Goal: Transaction & Acquisition: Purchase product/service

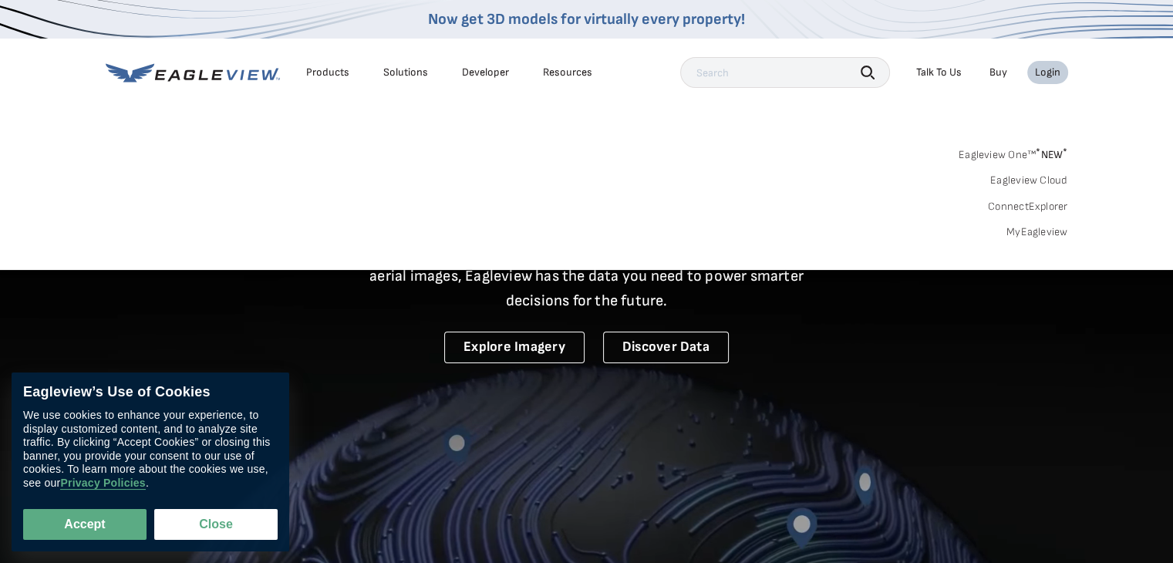
click at [1040, 72] on div "Login" at bounding box center [1047, 73] width 25 height 14
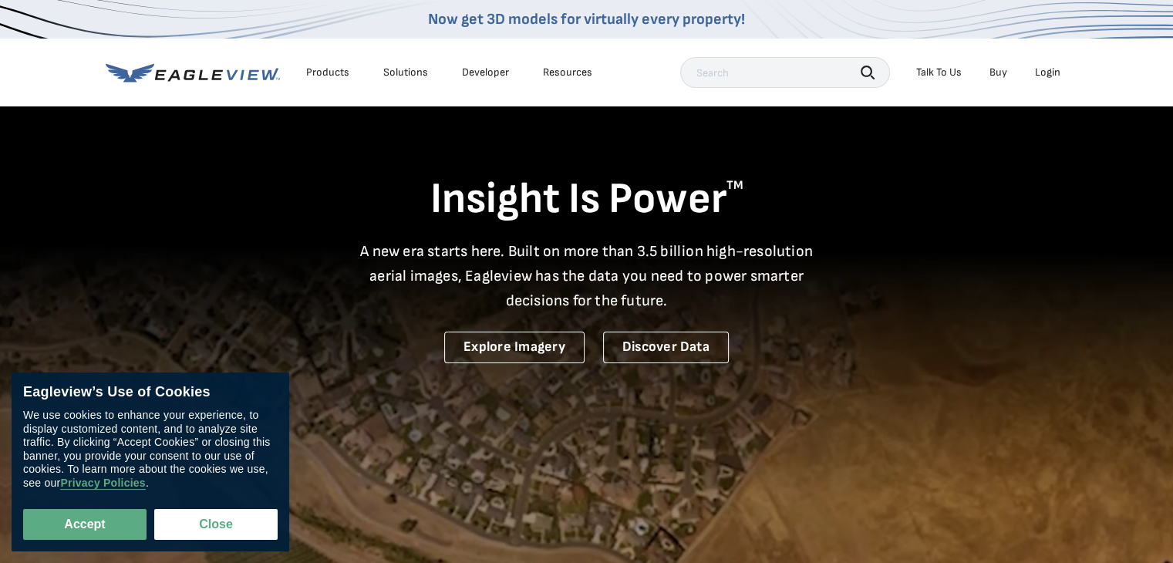
click at [1045, 75] on div "Login" at bounding box center [1047, 73] width 25 height 14
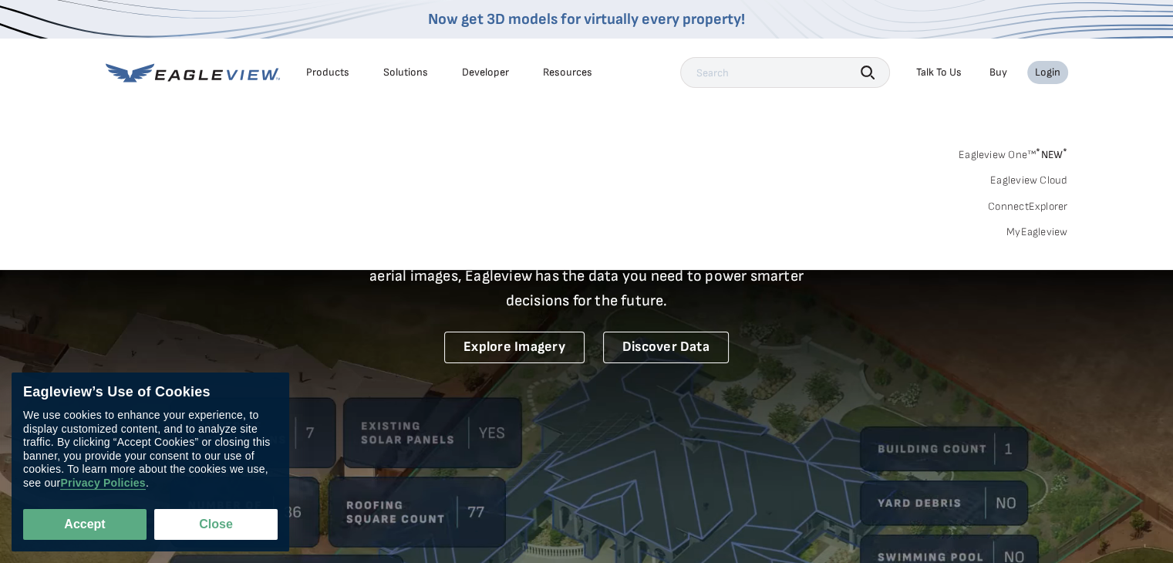
click at [1043, 233] on link "MyEagleview" at bounding box center [1037, 232] width 62 height 14
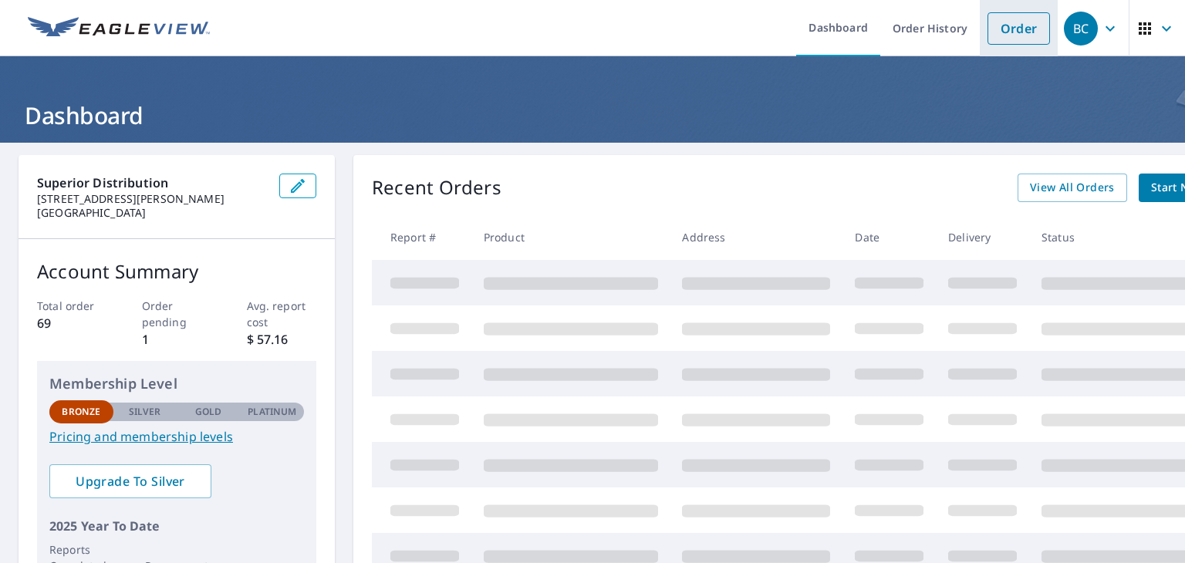
click at [993, 31] on link "Order" at bounding box center [1018, 28] width 62 height 32
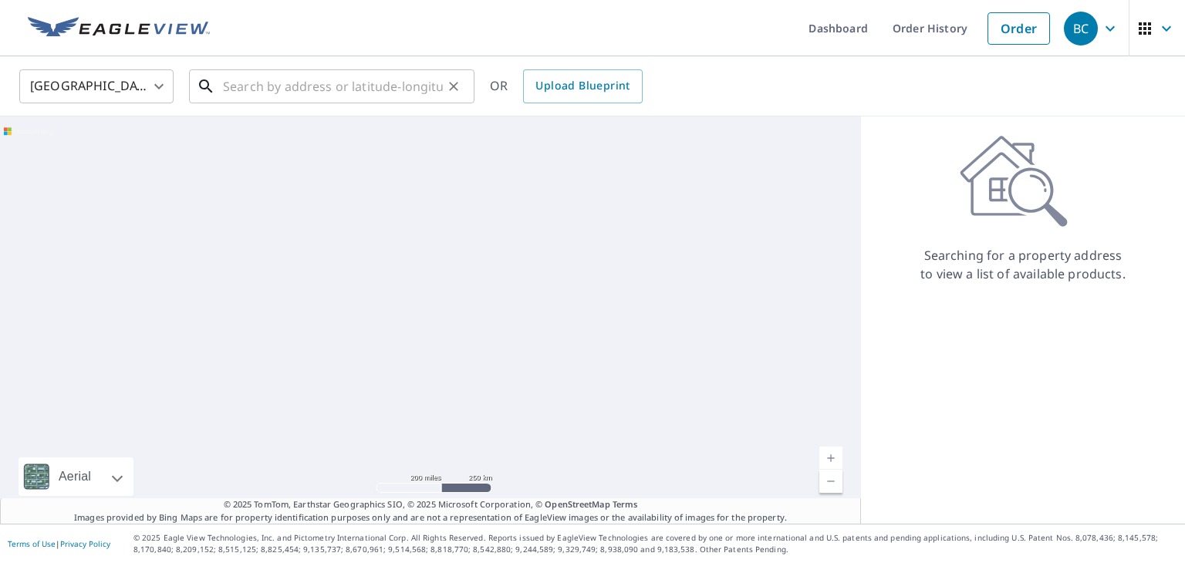
click at [322, 91] on input "text" at bounding box center [333, 86] width 220 height 43
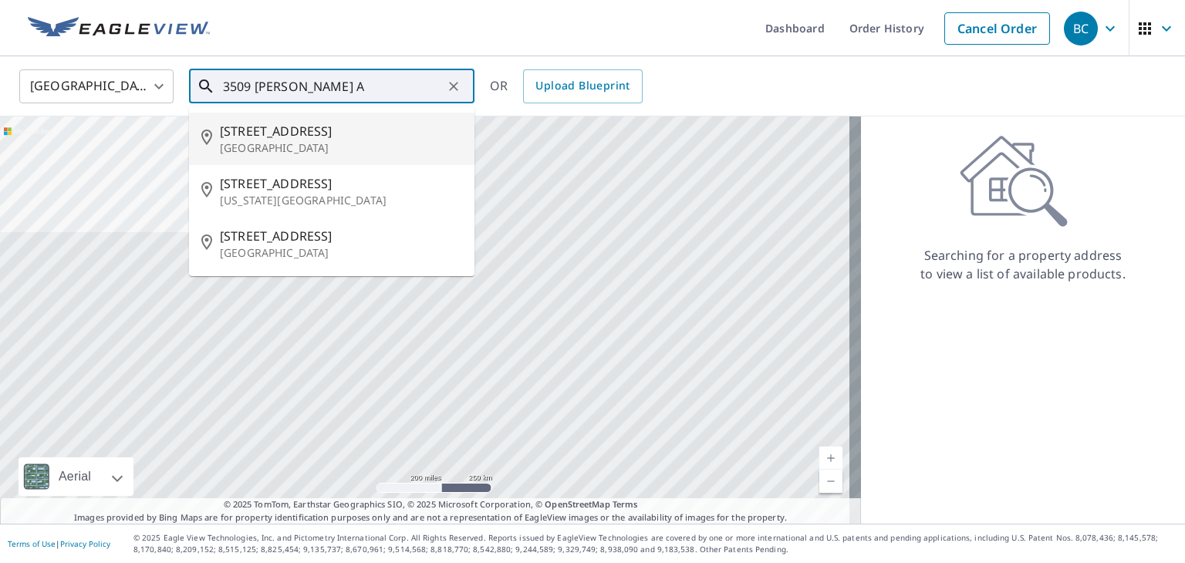
click at [302, 138] on span "3509 Perry Ave" at bounding box center [341, 131] width 242 height 19
type input "3509 Perry Ave Kensington, MD 20895"
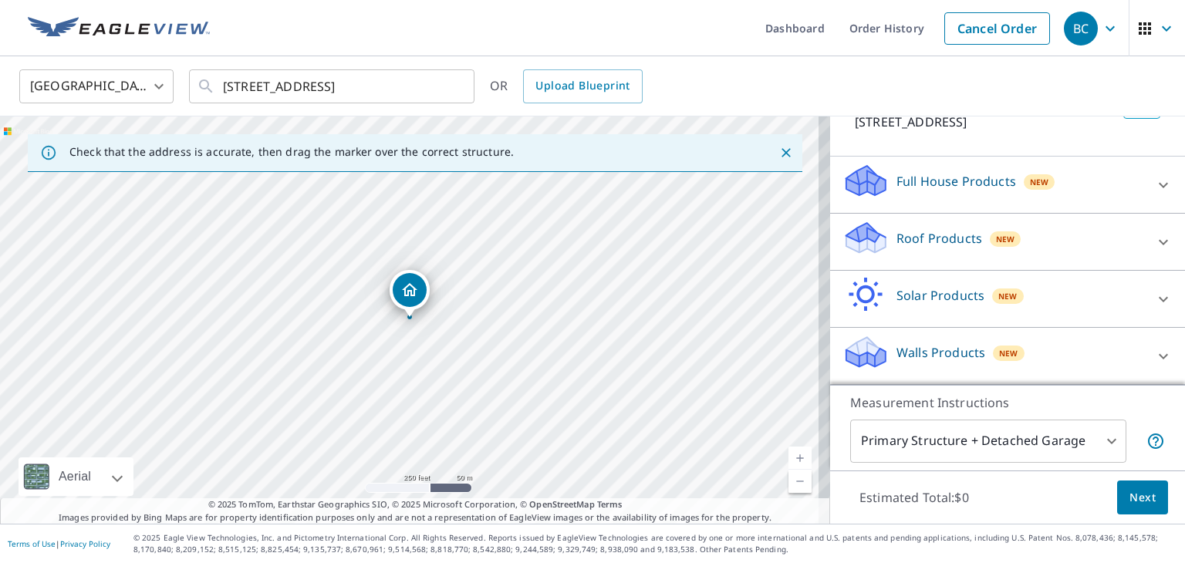
scroll to position [119, 0]
click at [1154, 349] on icon at bounding box center [1163, 357] width 19 height 19
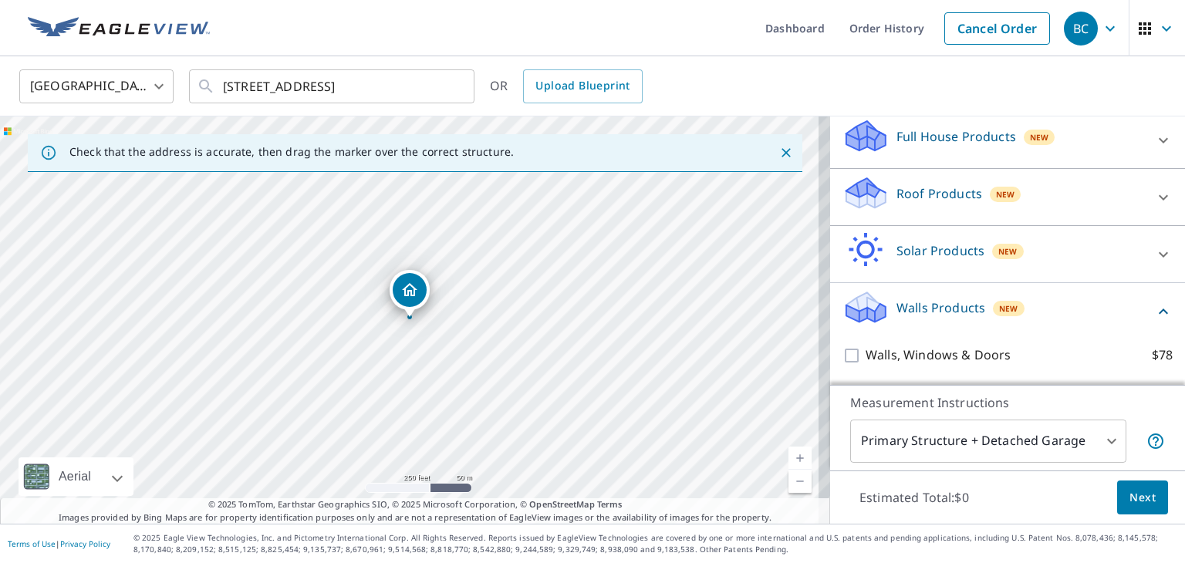
scroll to position [206, 0]
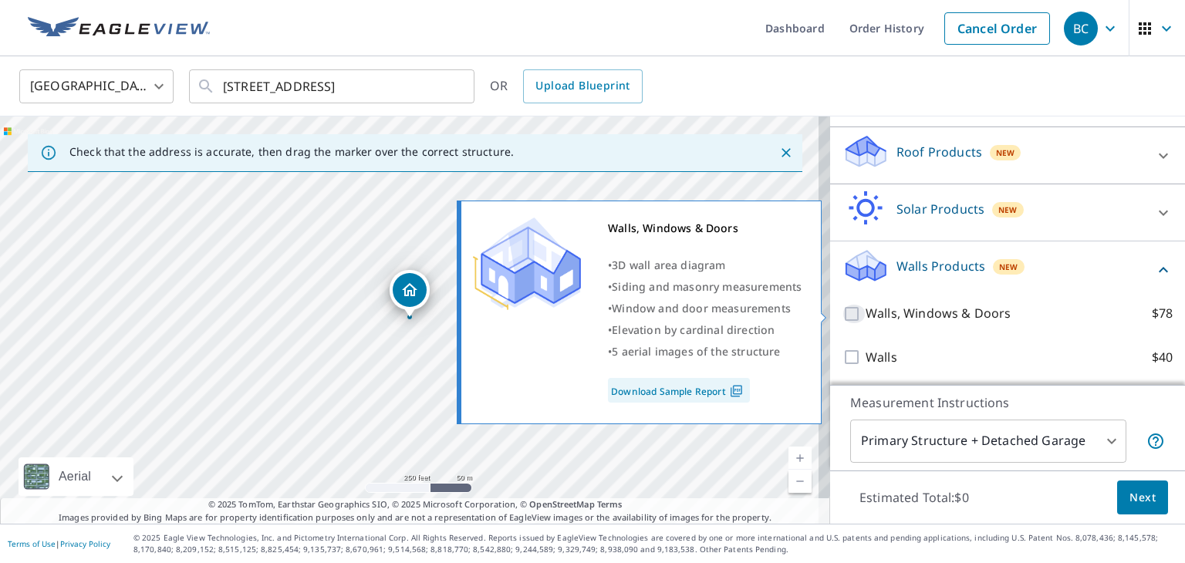
click at [842, 312] on input "Walls, Windows & Doors $78" at bounding box center [853, 314] width 23 height 19
checkbox input "true"
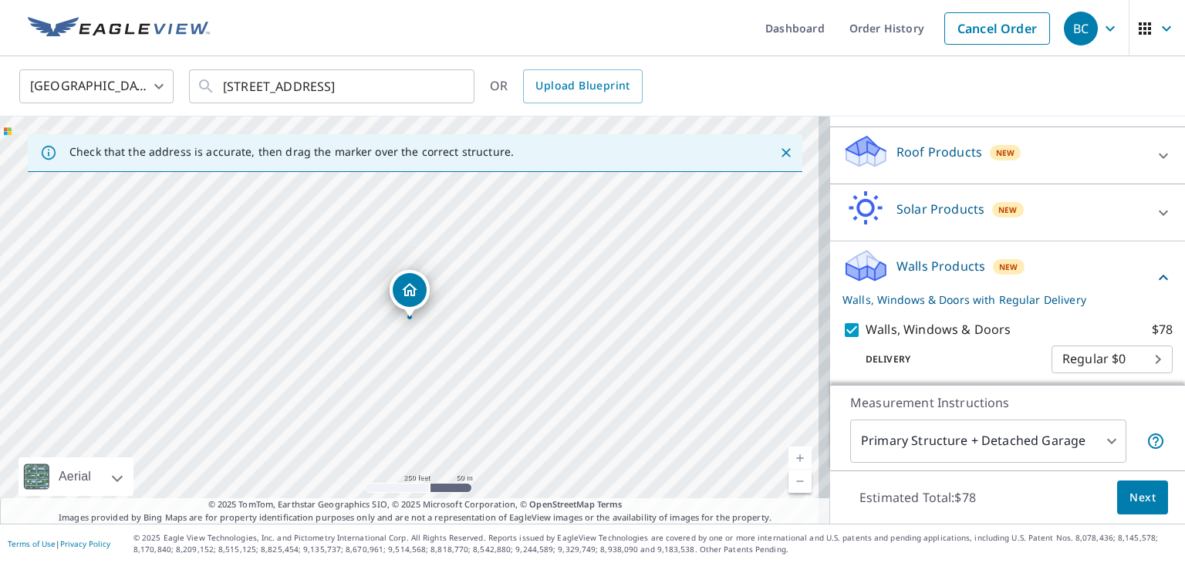
scroll to position [256, 0]
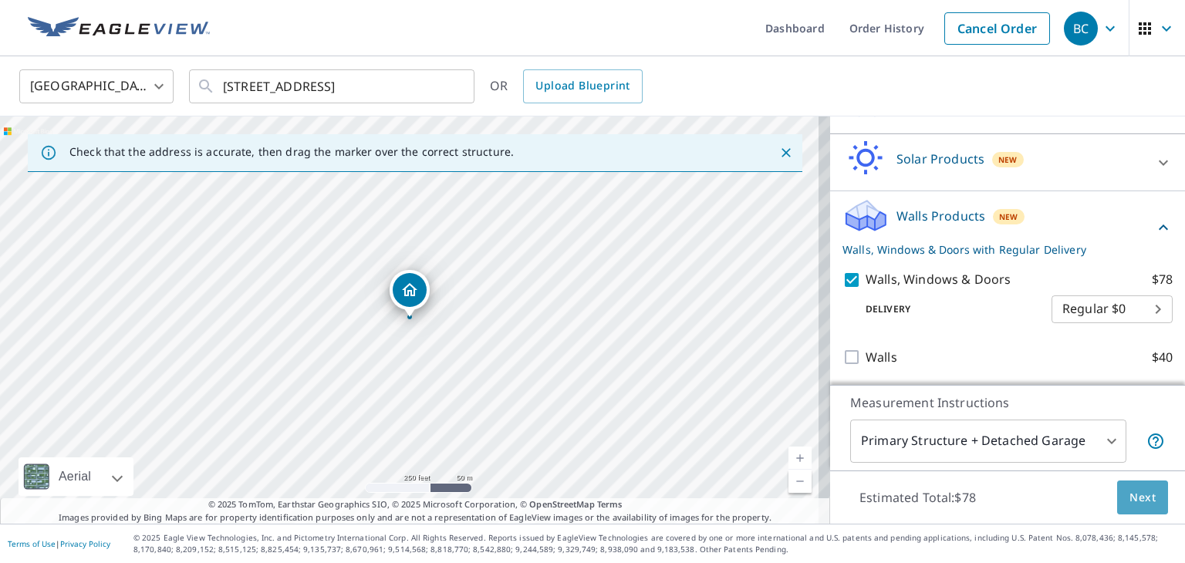
click at [1129, 491] on span "Next" at bounding box center [1142, 497] width 26 height 19
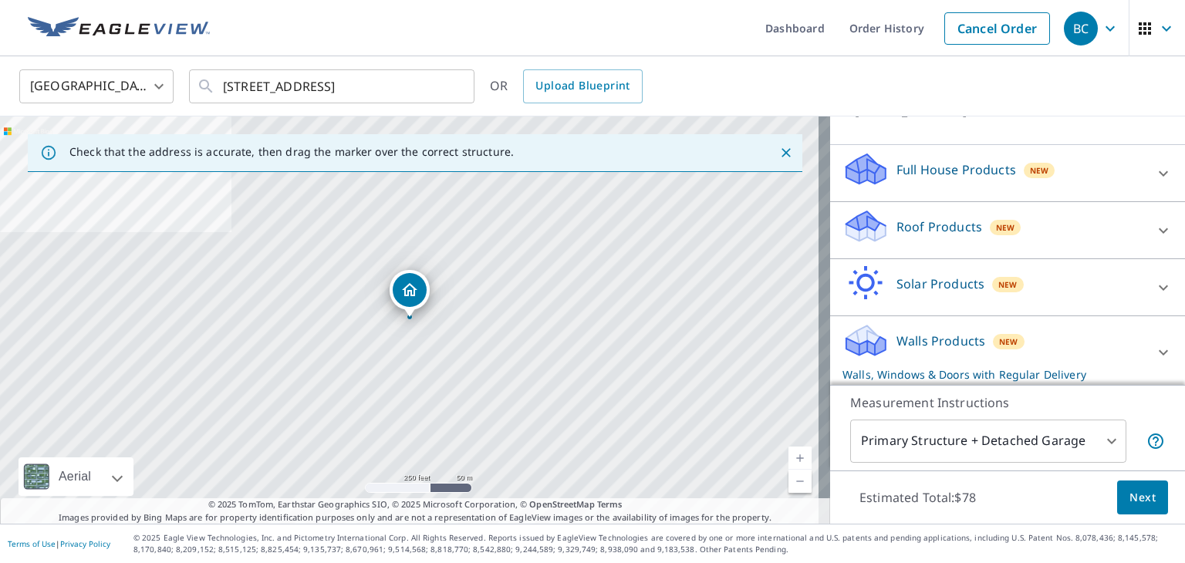
scroll to position [135, 0]
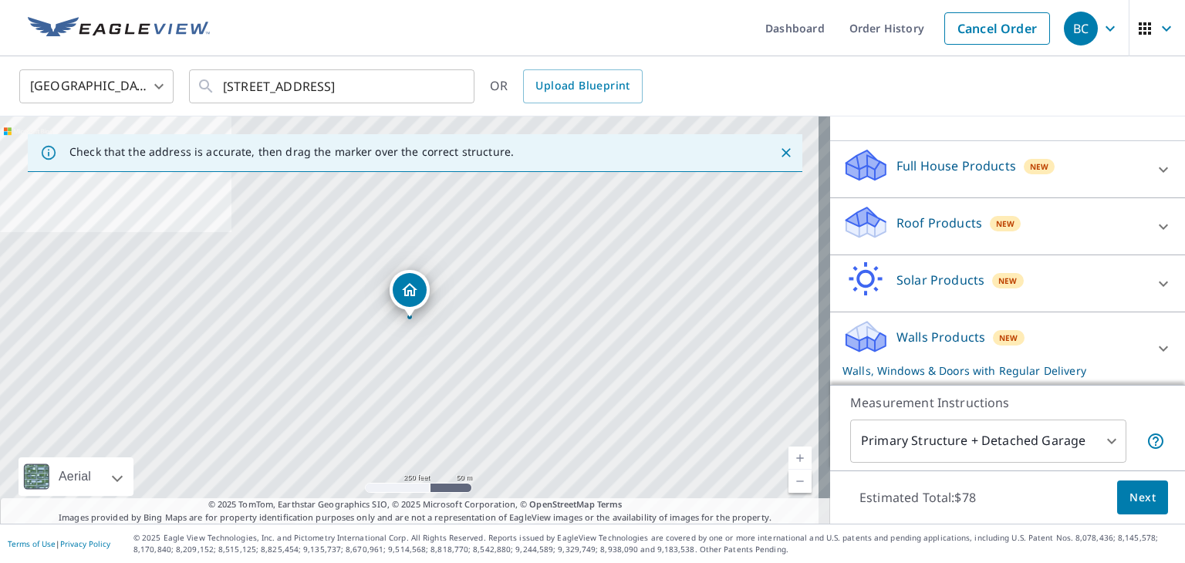
click at [1154, 349] on icon at bounding box center [1163, 348] width 19 height 19
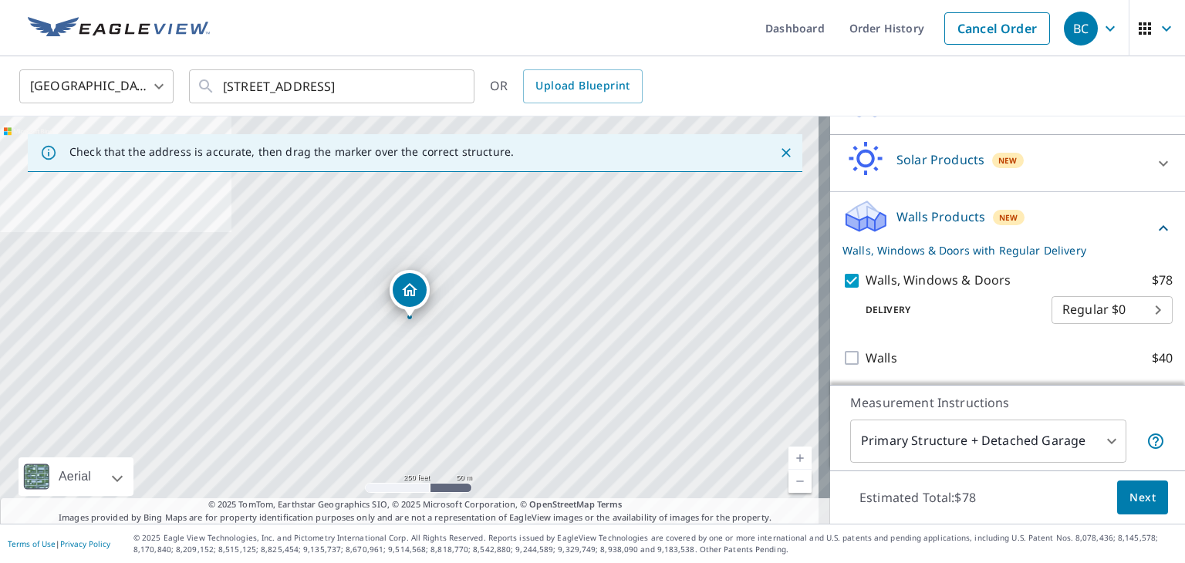
scroll to position [256, 0]
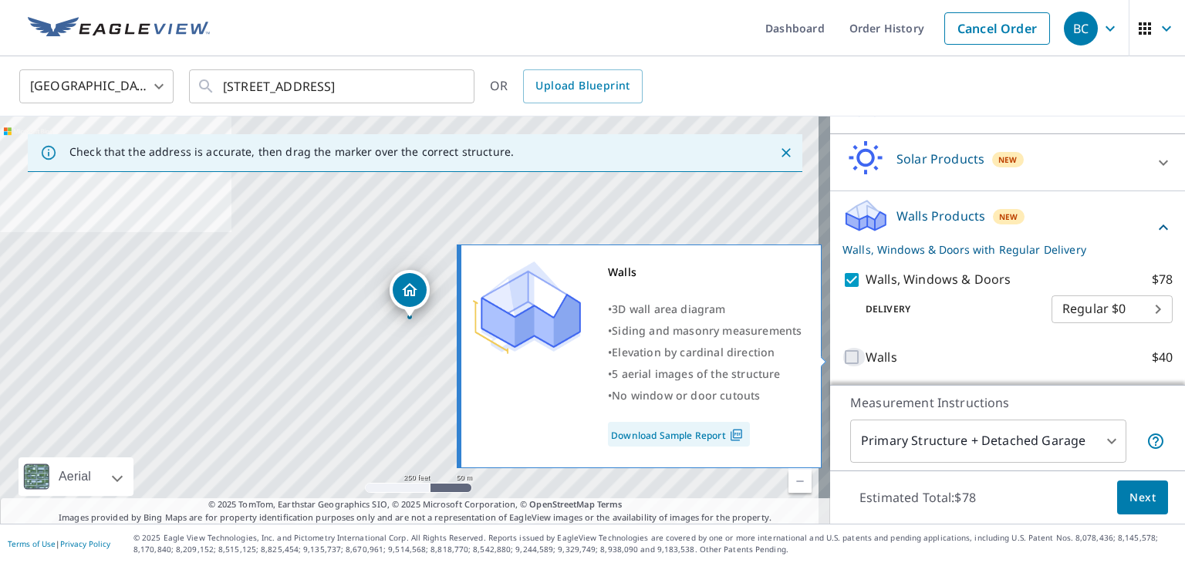
click at [842, 356] on input "Walls $40" at bounding box center [853, 357] width 23 height 19
checkbox input "true"
checkbox input "false"
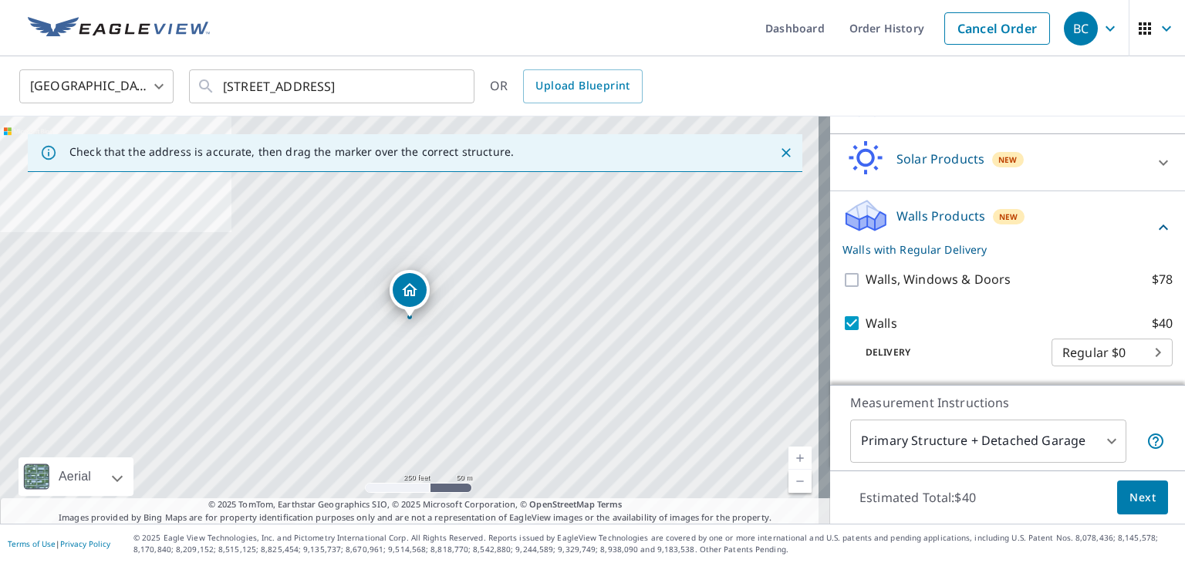
click at [1134, 496] on span "Next" at bounding box center [1142, 497] width 26 height 19
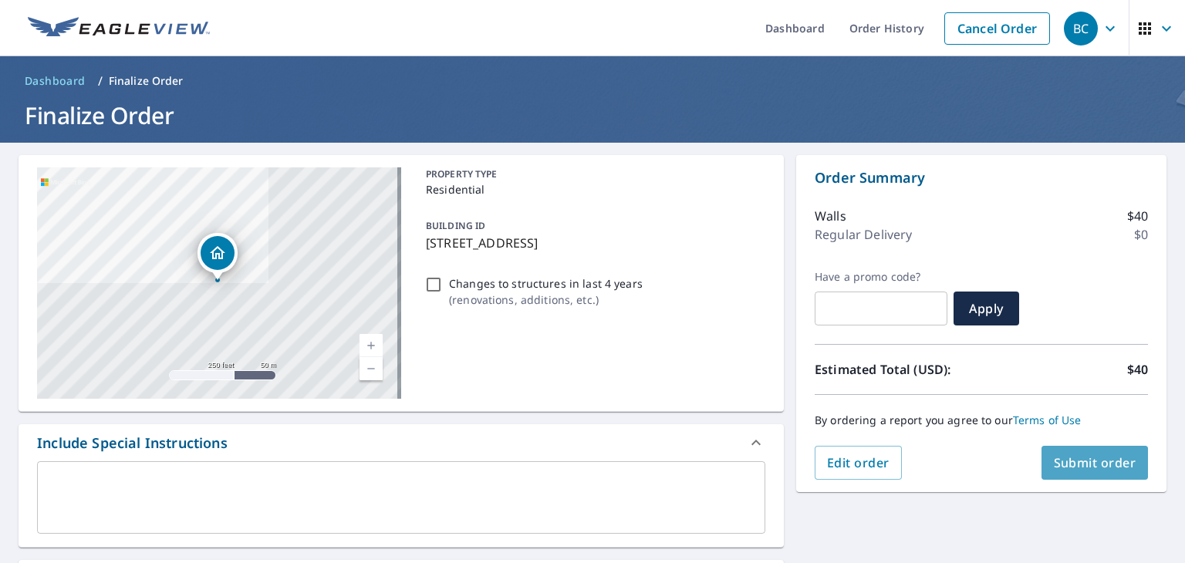
click at [1070, 464] on span "Submit order" at bounding box center [1094, 462] width 83 height 17
